Goal: Communication & Community: Connect with others

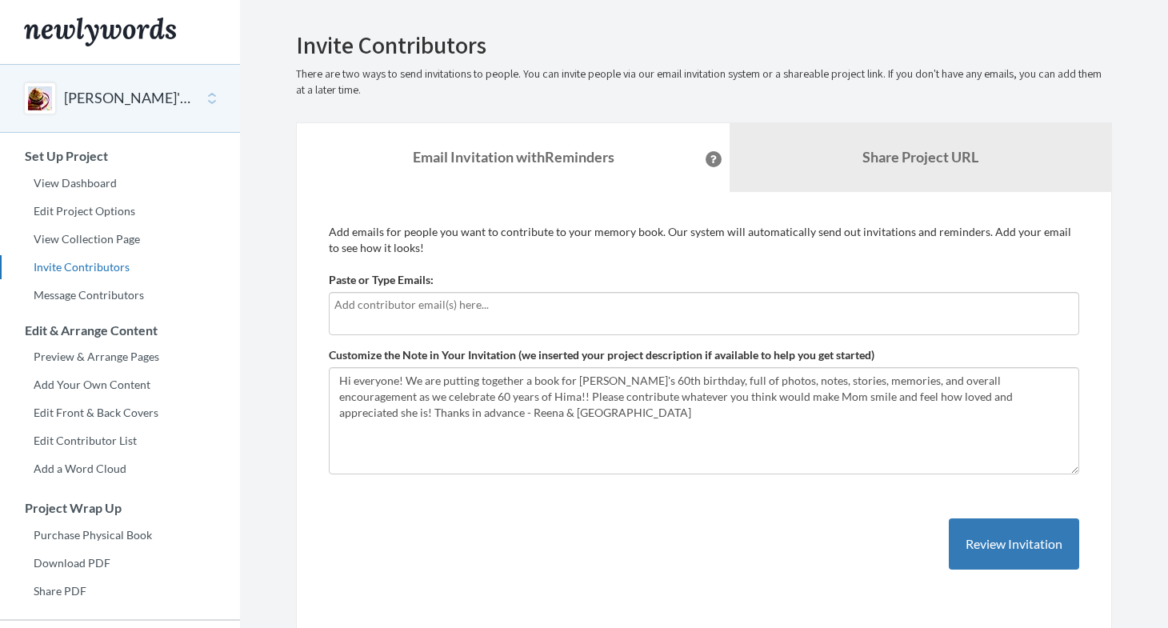
click at [427, 310] on input "text" at bounding box center [703, 305] width 739 height 18
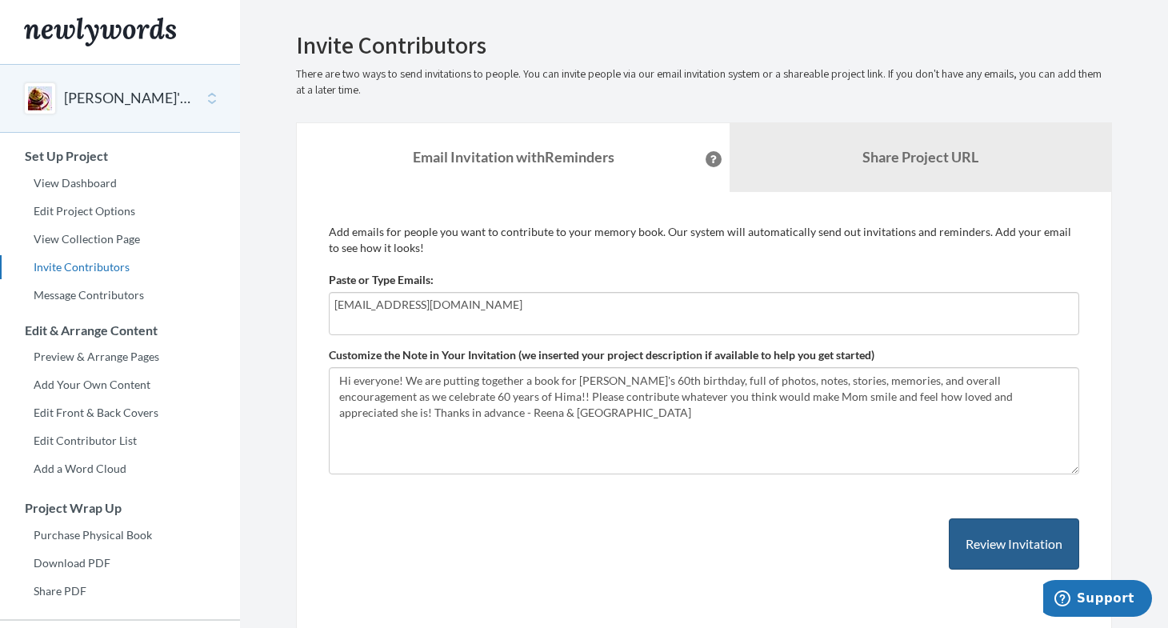
type input "[EMAIL_ADDRESS][DOMAIN_NAME]"
click at [1014, 535] on button "Review Invitation" at bounding box center [1014, 544] width 130 height 52
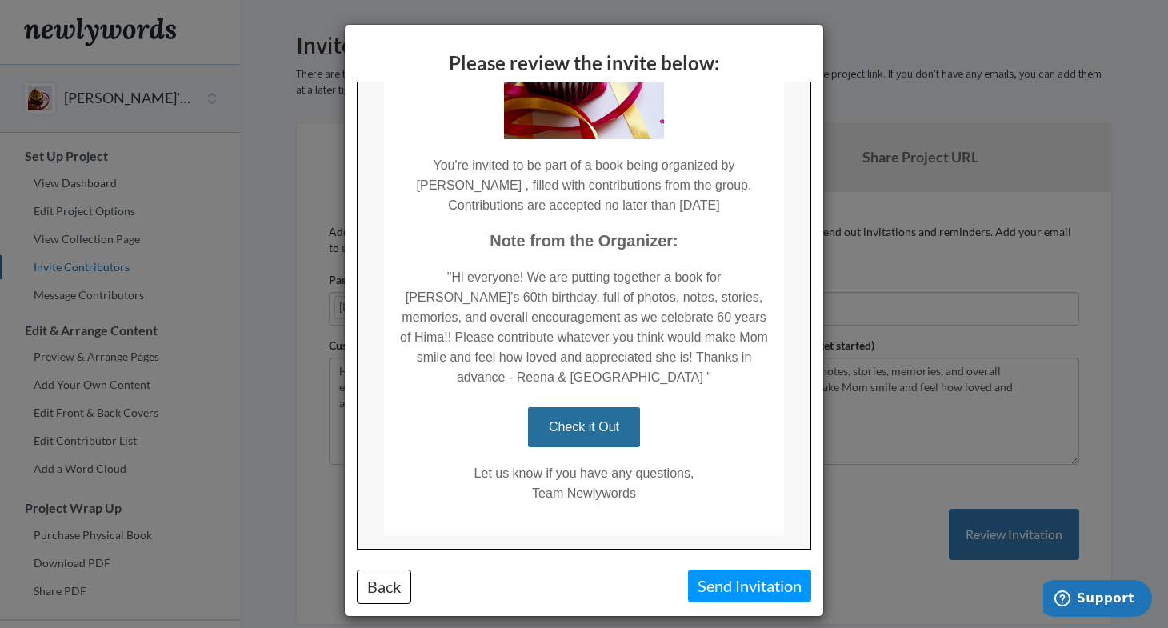
scroll to position [215, 0]
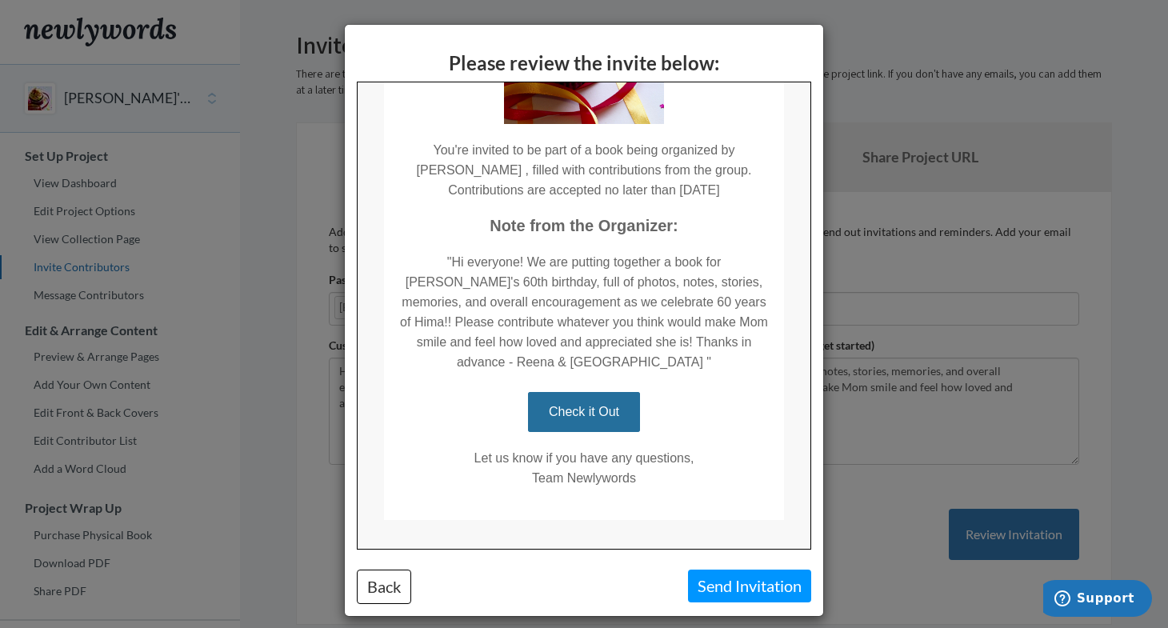
click at [750, 581] on button "Send Invitation" at bounding box center [749, 586] width 123 height 33
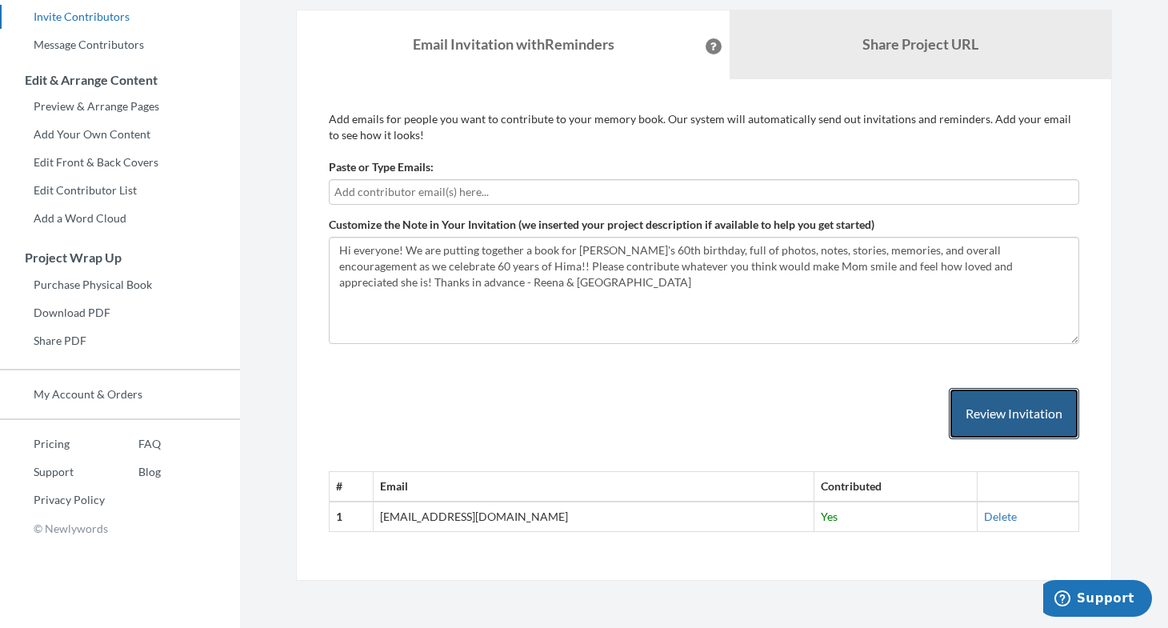
scroll to position [217, 0]
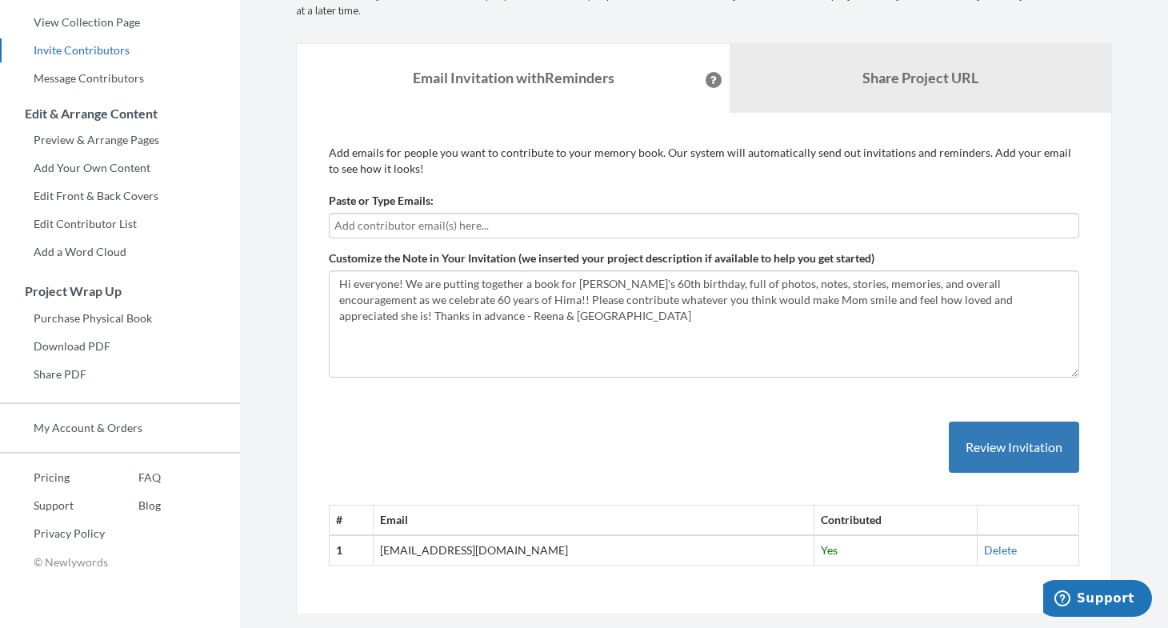
click at [808, 217] on input "text" at bounding box center [703, 226] width 739 height 18
type input "[EMAIL_ADDRESS][PERSON_NAME][DOMAIN_NAME]"
click at [1008, 454] on button "Review Invitation" at bounding box center [1014, 448] width 130 height 52
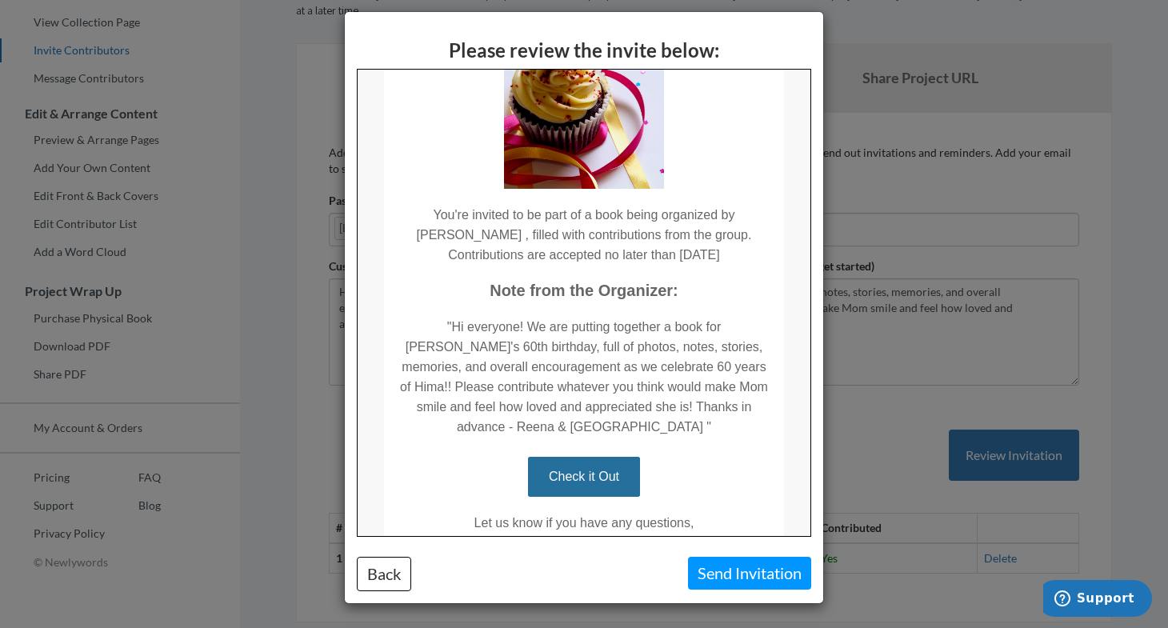
scroll to position [12, 0]
click at [408, 573] on button "Back" at bounding box center [384, 575] width 54 height 34
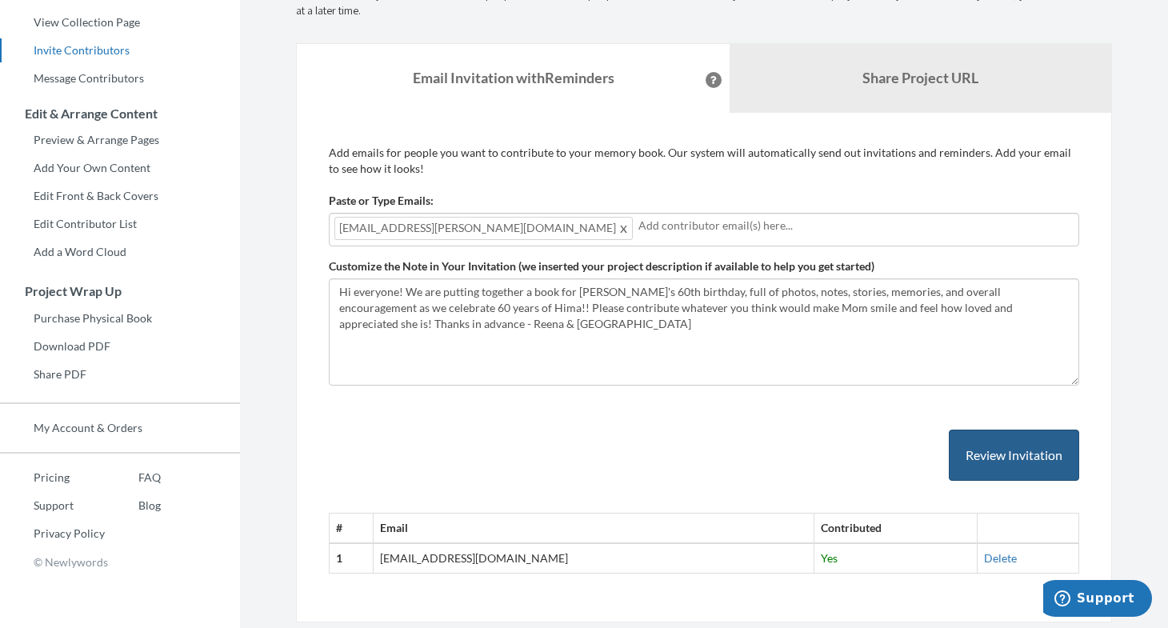
click at [981, 451] on button "Review Invitation" at bounding box center [1014, 456] width 130 height 52
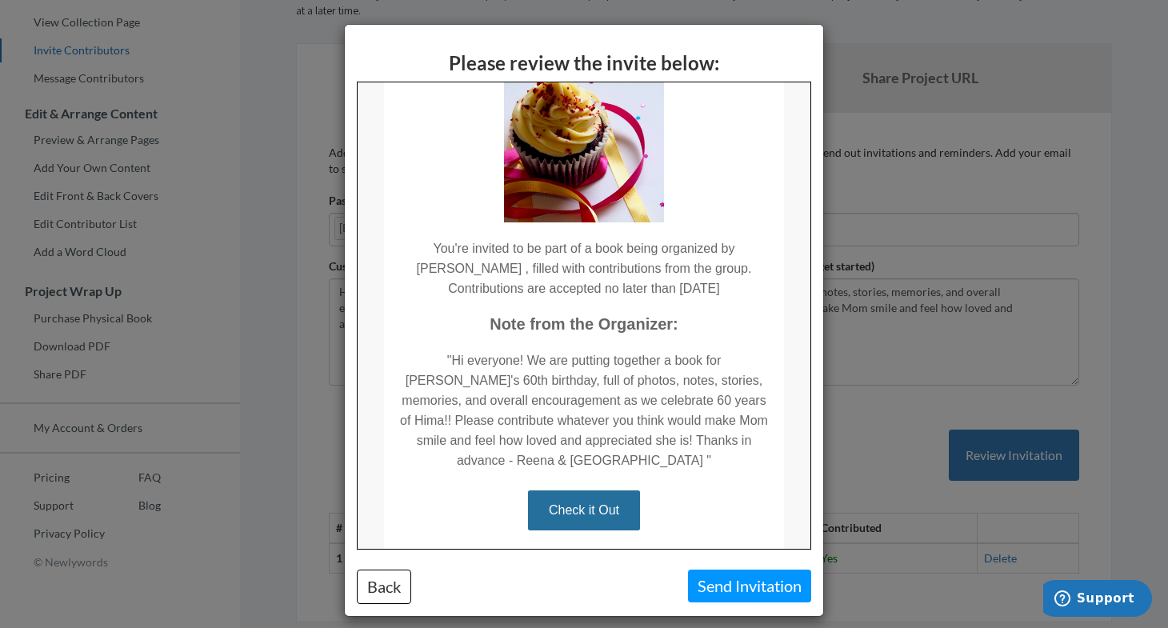
scroll to position [119, 0]
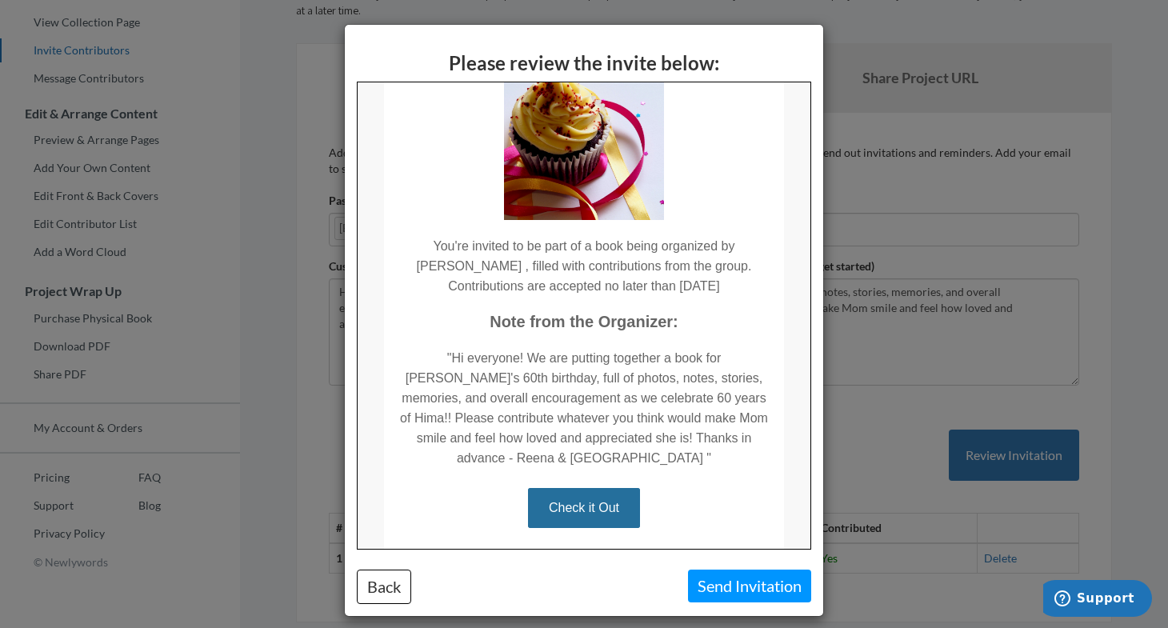
click at [777, 585] on button "Send Invitation" at bounding box center [749, 586] width 123 height 33
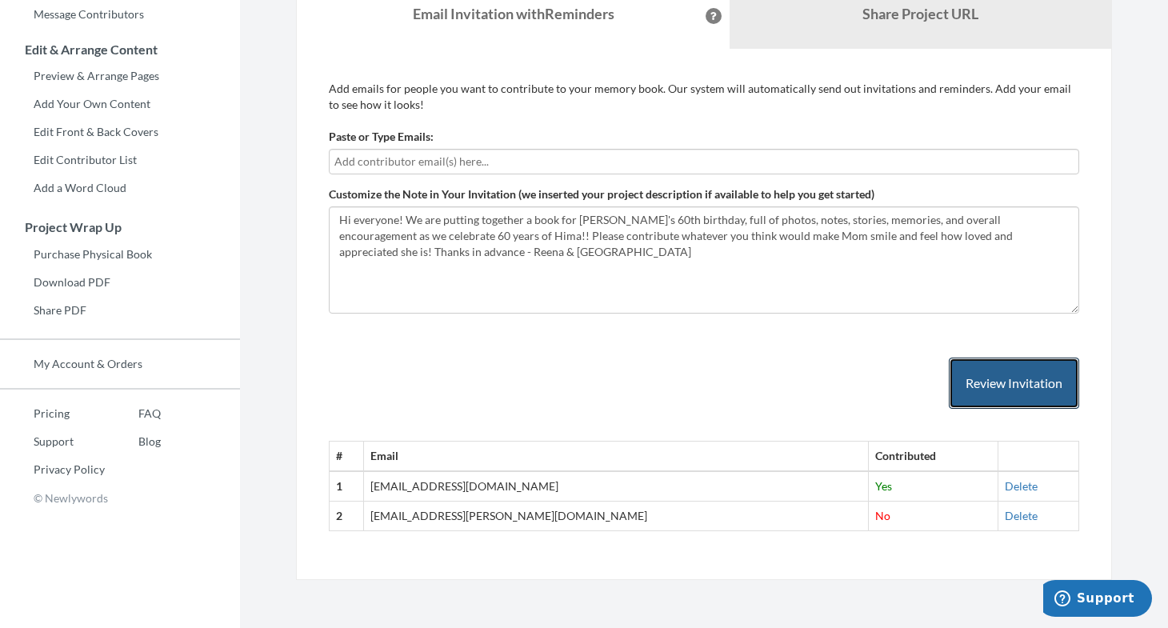
scroll to position [280, 0]
click at [1005, 520] on link "Delete" at bounding box center [1021, 517] width 33 height 14
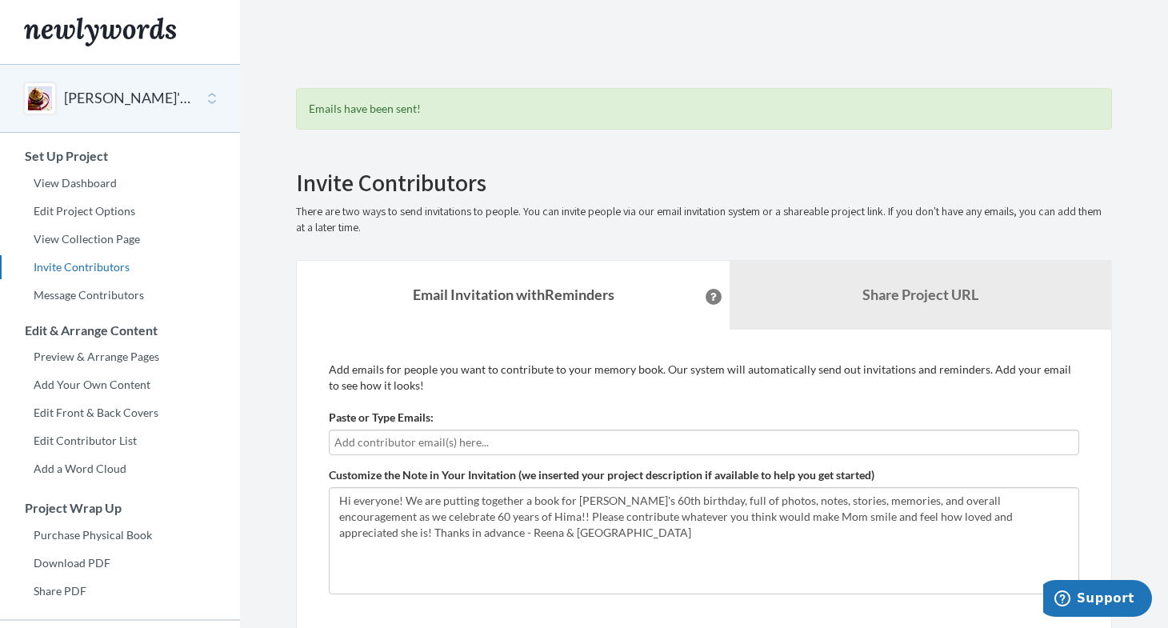
scroll to position [0, 0]
click at [88, 356] on link "Preview & Arrange Pages" at bounding box center [120, 357] width 240 height 24
